Goal: Use online tool/utility: Use online tool/utility

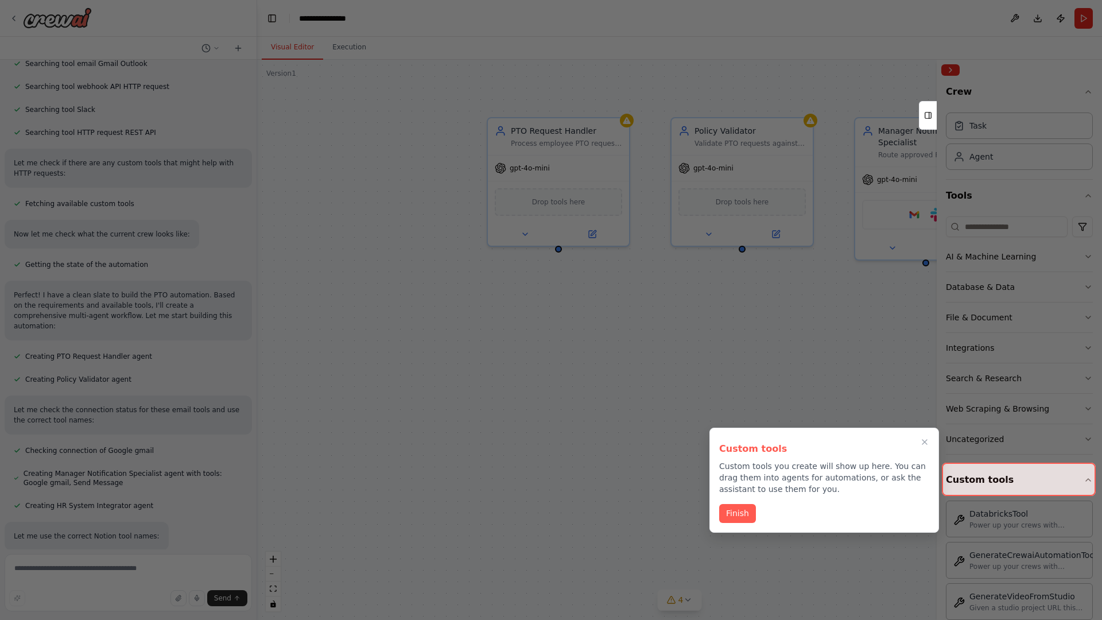
scroll to position [332, 0]
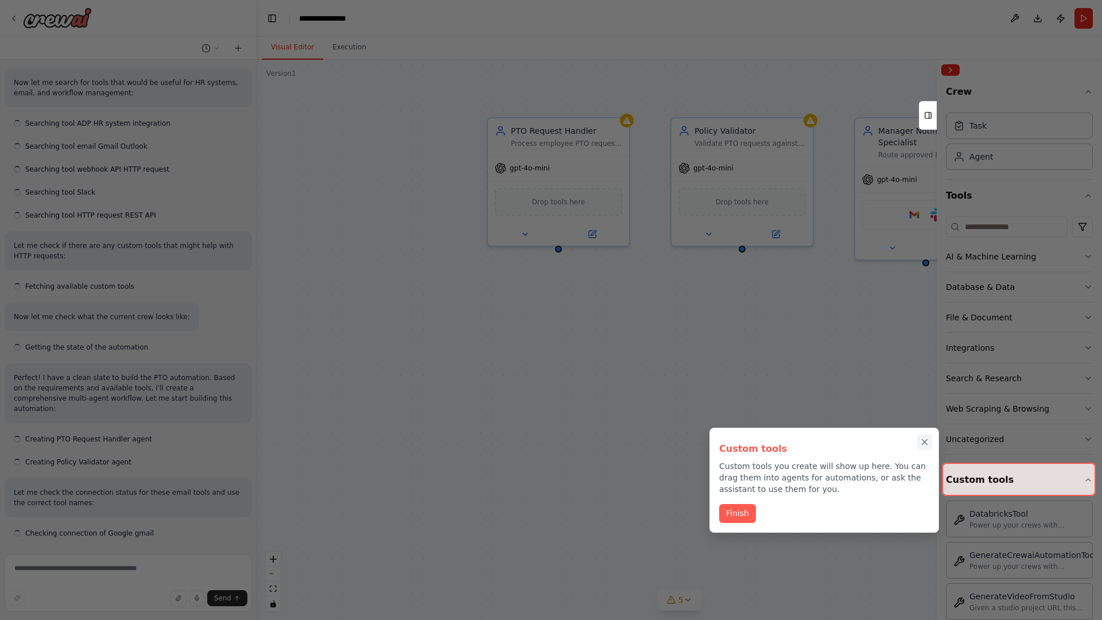
click at [925, 442] on icon "Close walkthrough" at bounding box center [924, 442] width 5 height 5
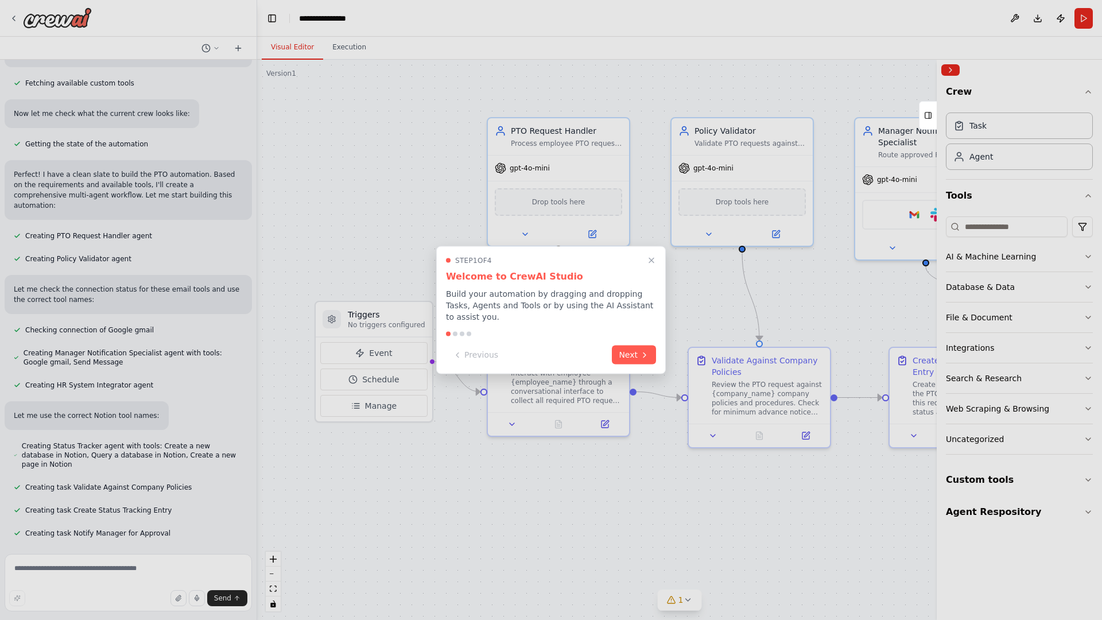
scroll to position [424, 0]
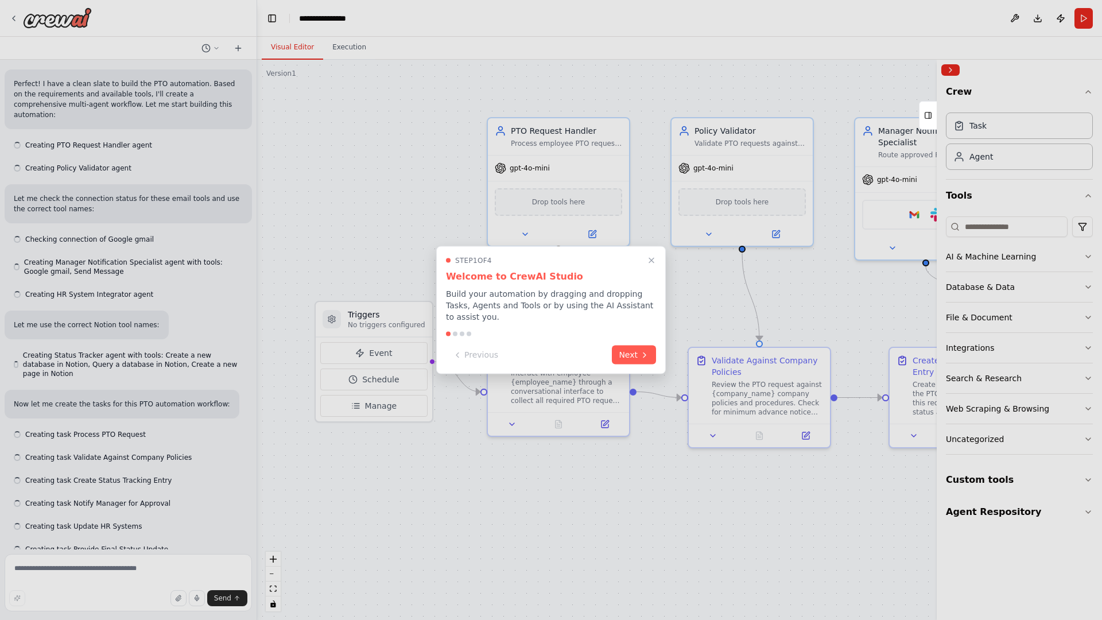
scroll to position [508, 0]
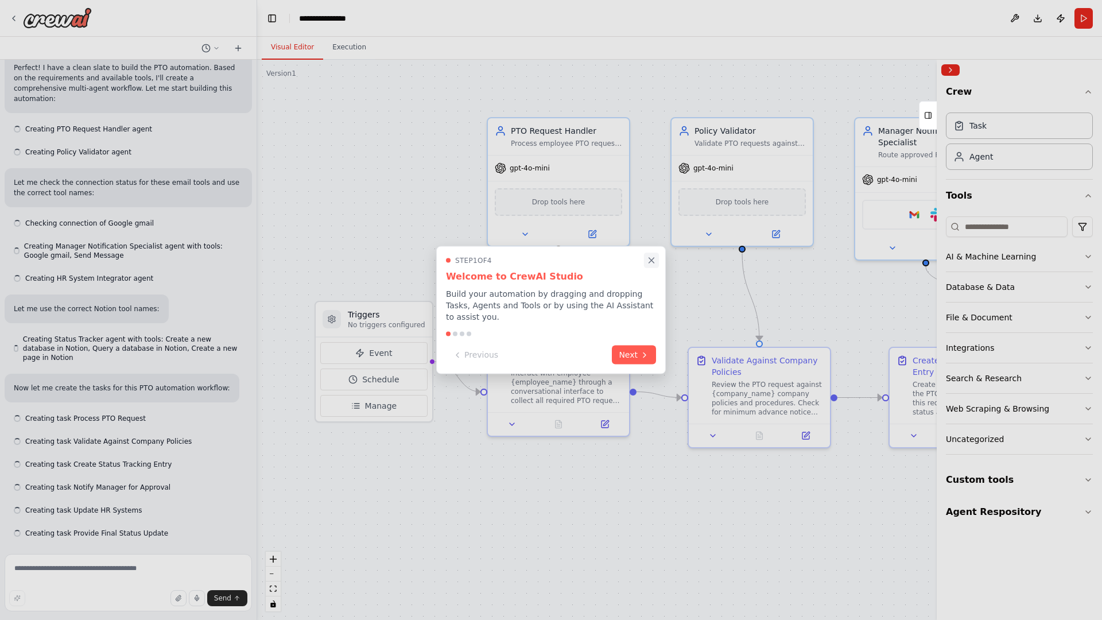
click at [651, 260] on icon "Close walkthrough" at bounding box center [651, 260] width 5 height 5
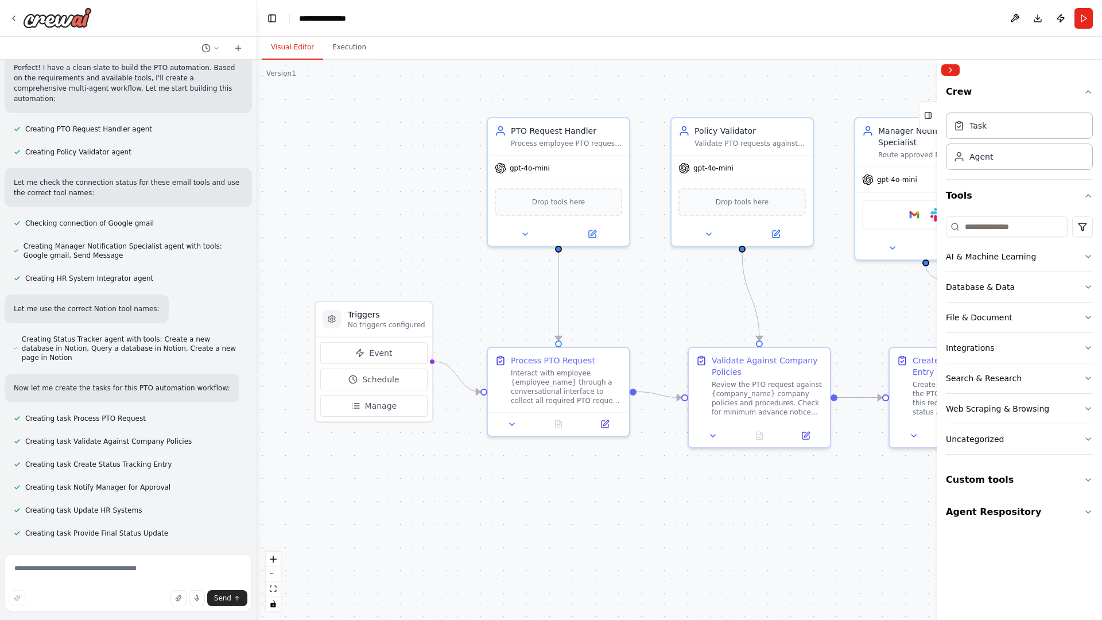
scroll to position [0, 0]
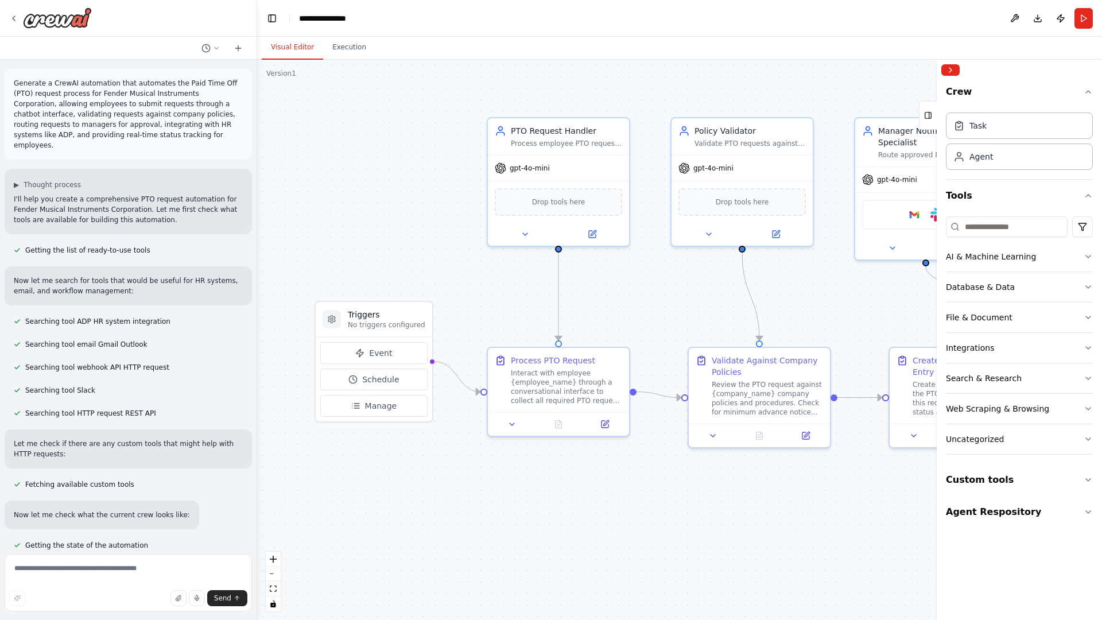
click at [16, 80] on p "Generate a CrewAI automation that automates the Paid Time Off (PTO) request pro…" at bounding box center [128, 114] width 229 height 72
click at [338, 126] on div ".deletable-edge-delete-btn { width: 20px; height: 20px; border: 0px solid #ffff…" at bounding box center [679, 340] width 845 height 560
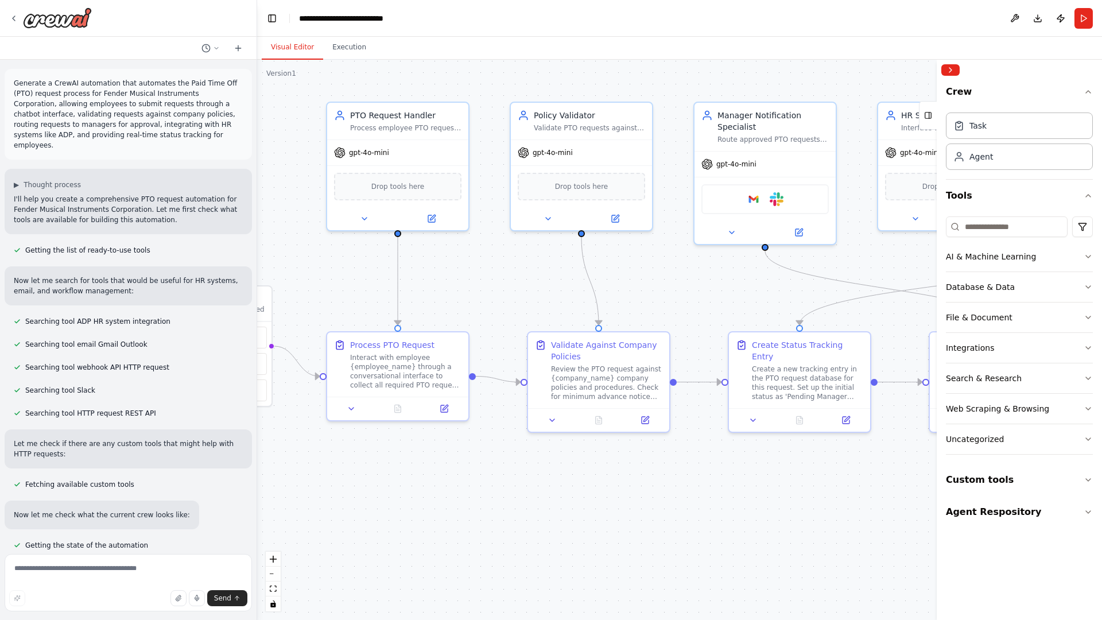
drag, startPoint x: 306, startPoint y: 432, endPoint x: 65, endPoint y: 409, distance: 242.2
click at [65, 409] on div "Generate a CrewAI automation that automates the Paid Time Off (PTO) request pro…" at bounding box center [551, 310] width 1102 height 620
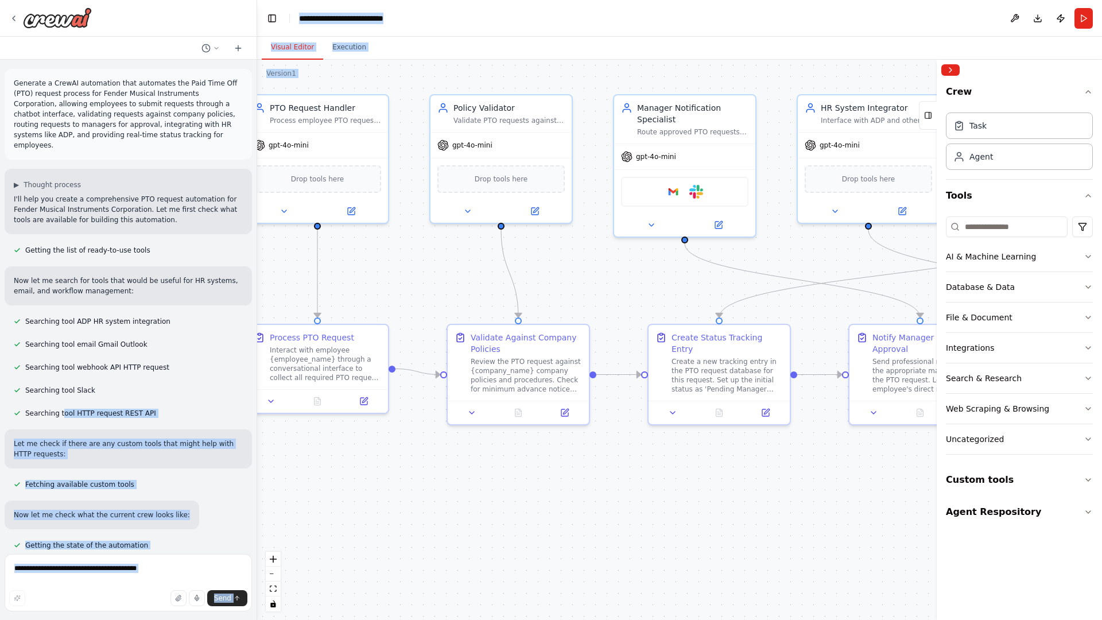
drag, startPoint x: 65, startPoint y: 409, endPoint x: 461, endPoint y: 305, distance: 409.8
click at [461, 305] on div "Generate a CrewAI automation that automates the Paid Time Off (PTO) request pro…" at bounding box center [551, 310] width 1102 height 620
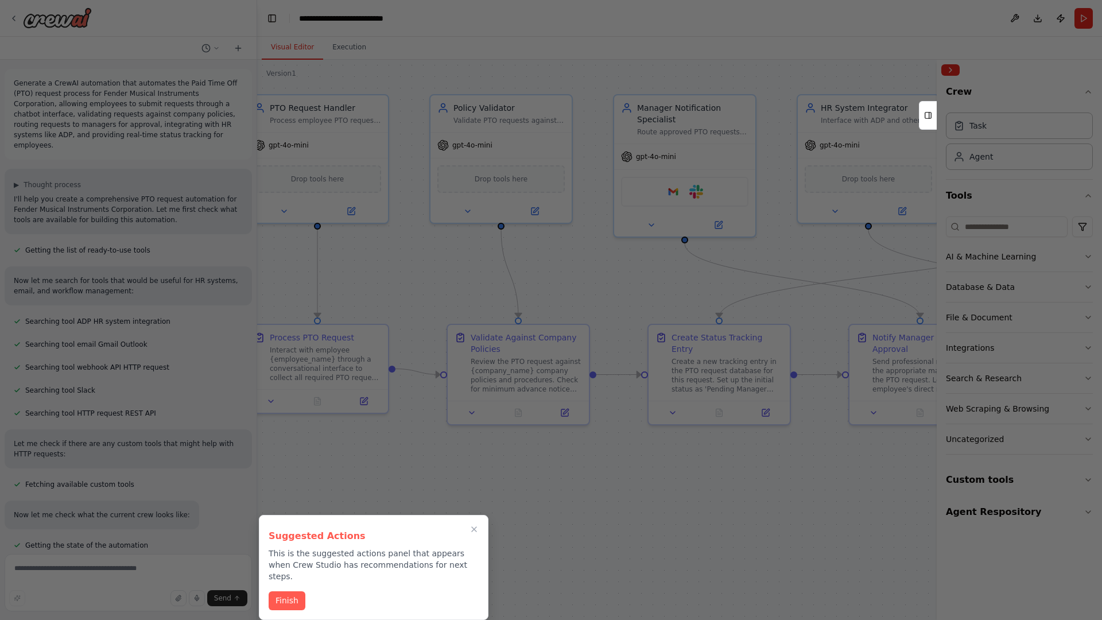
drag, startPoint x: 584, startPoint y: 276, endPoint x: 600, endPoint y: 207, distance: 71.4
click at [600, 207] on div at bounding box center [551, 310] width 1102 height 620
